Goal: Transaction & Acquisition: Purchase product/service

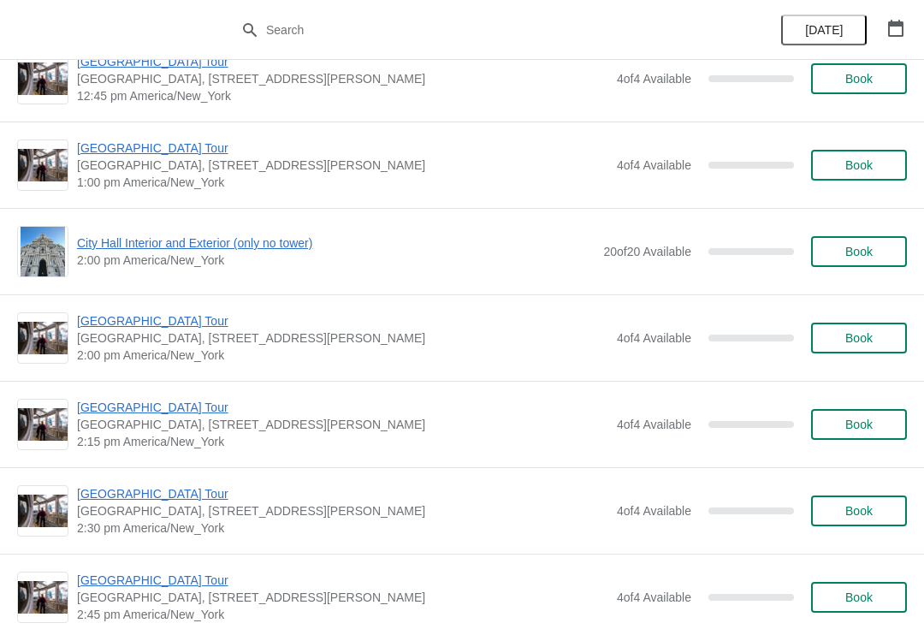
scroll to position [4549, 0]
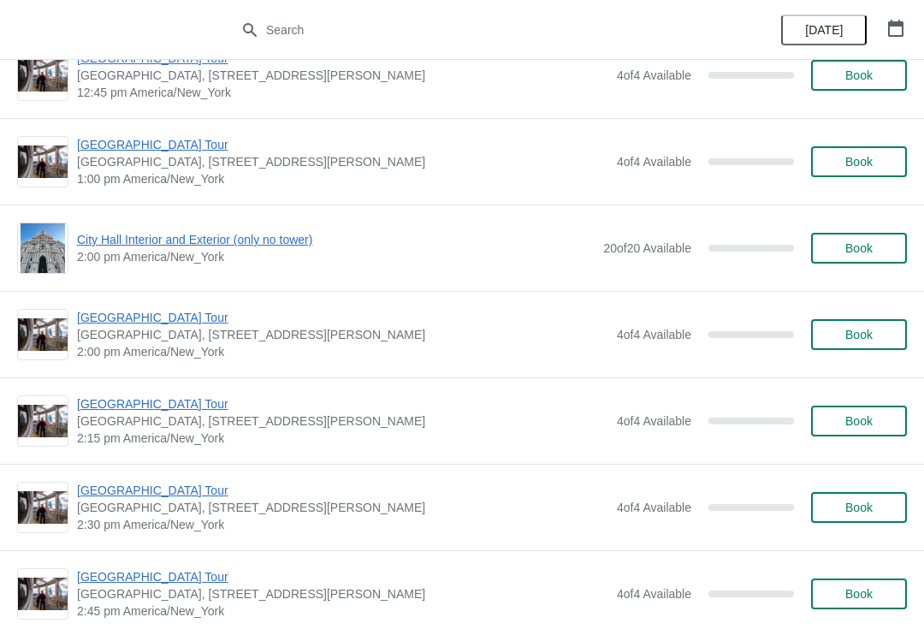
click at [855, 335] on span "Book" at bounding box center [858, 335] width 27 height 14
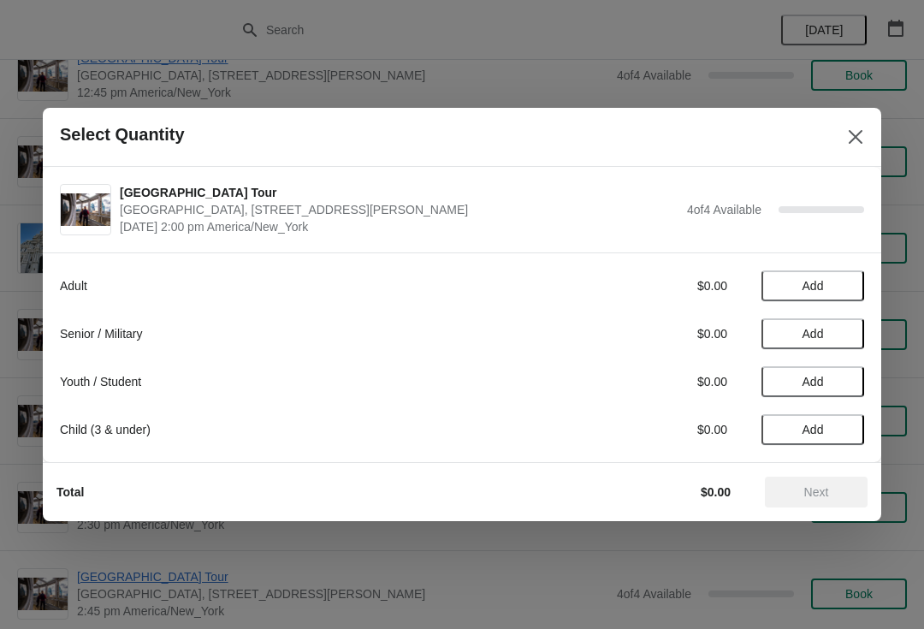
click at [830, 287] on span "Add" at bounding box center [813, 286] width 72 height 14
click at [845, 291] on icon at bounding box center [842, 286] width 18 height 18
click at [836, 489] on span "Next" at bounding box center [815, 492] width 75 height 14
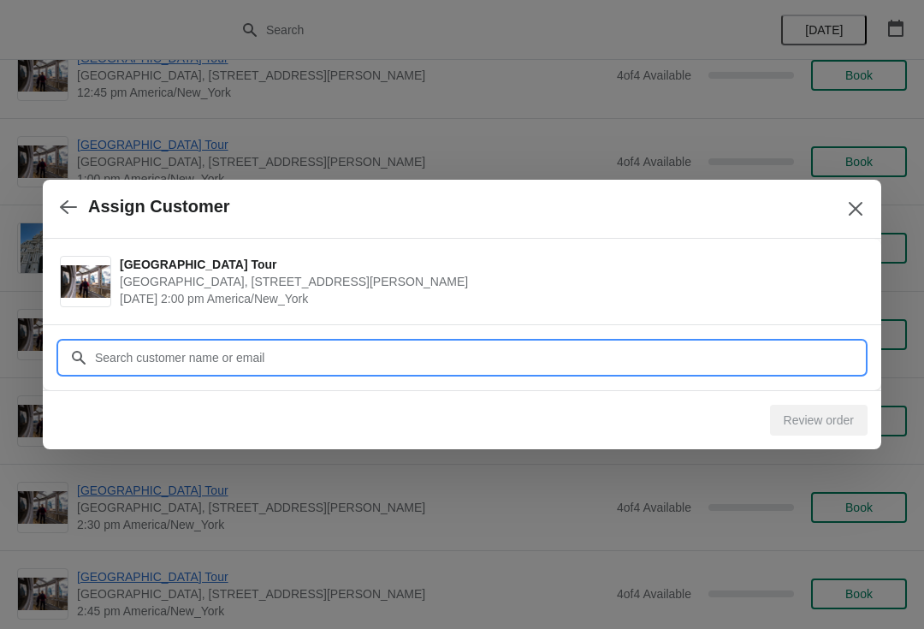
click at [525, 354] on input "Customer" at bounding box center [479, 357] width 770 height 31
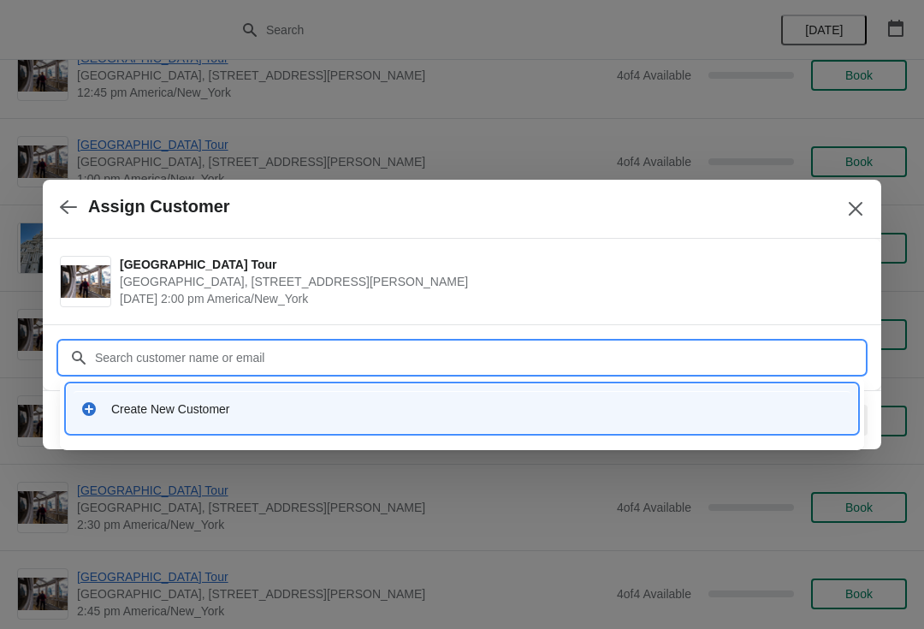
click at [150, 400] on div "Create New Customer" at bounding box center [477, 408] width 732 height 17
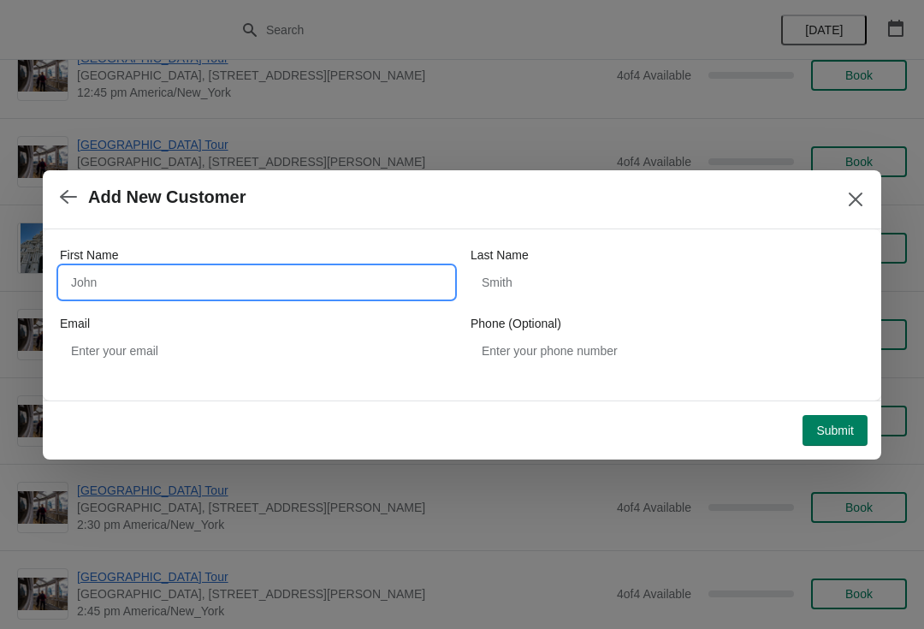
click at [167, 267] on input "First Name" at bounding box center [256, 282] width 393 height 31
type input "[PERSON_NAME]"
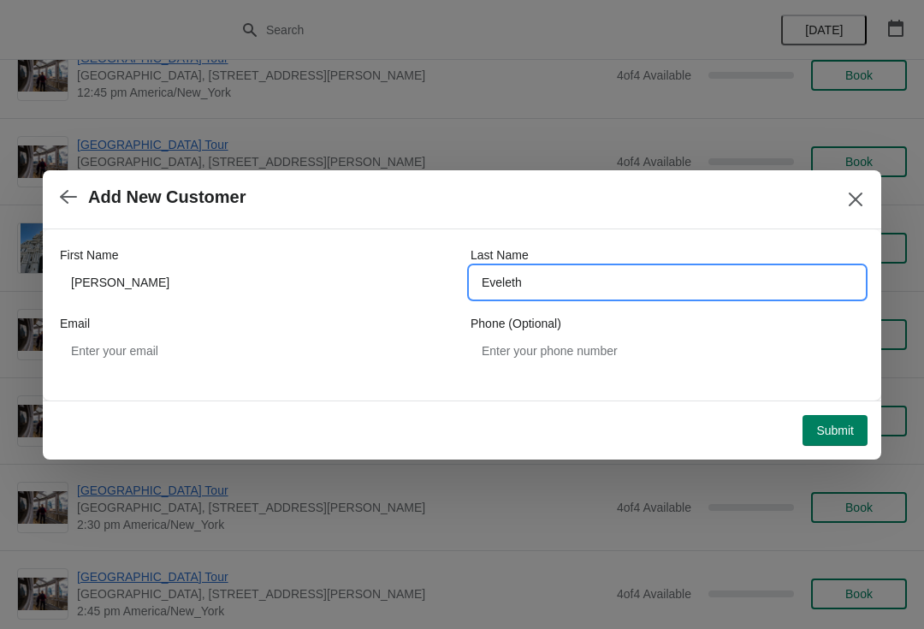
type input "Eveleth"
click at [818, 432] on span "Submit" at bounding box center [835, 430] width 38 height 14
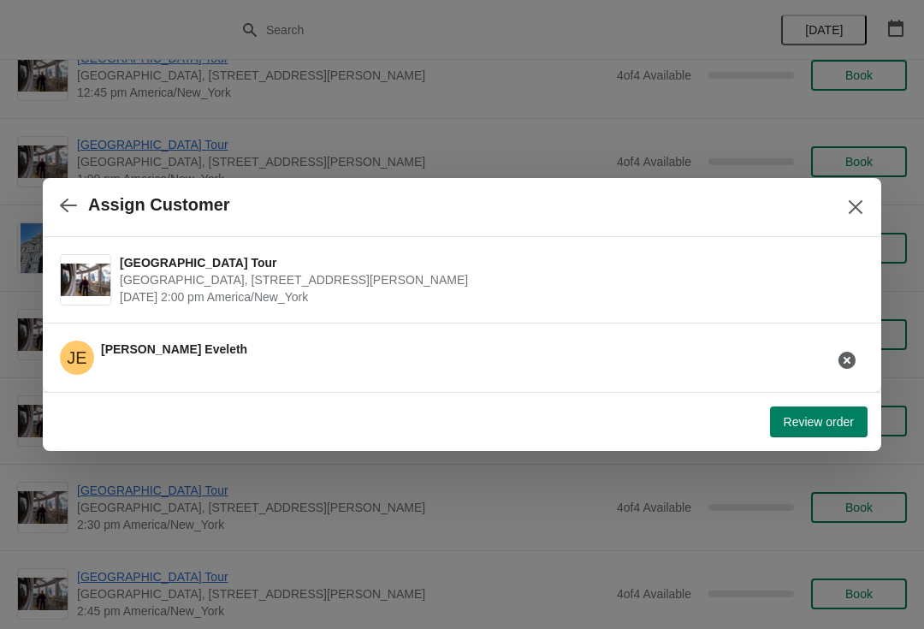
click at [828, 425] on span "Review order" at bounding box center [818, 422] width 70 height 14
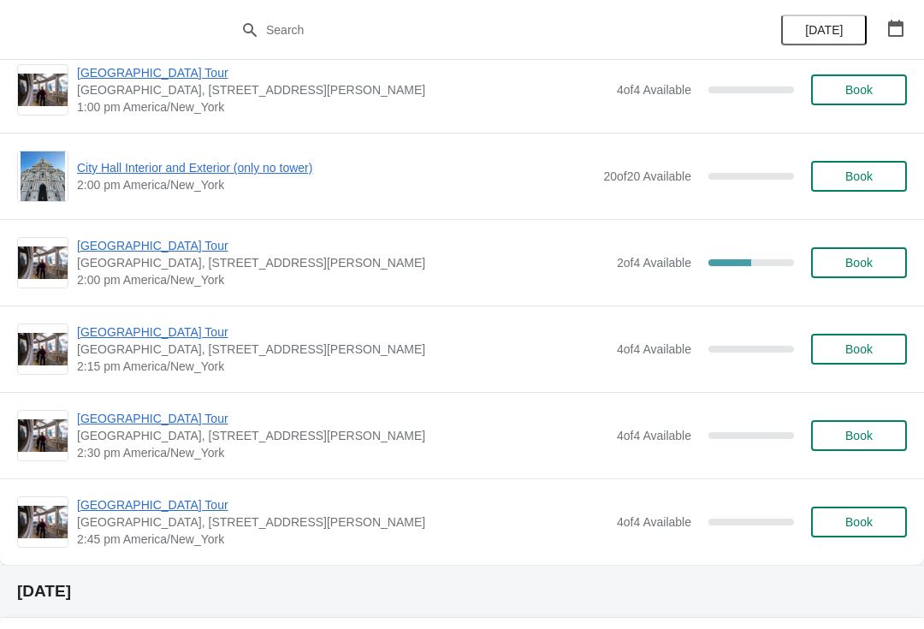
scroll to position [4619, 0]
